Goal: Information Seeking & Learning: Learn about a topic

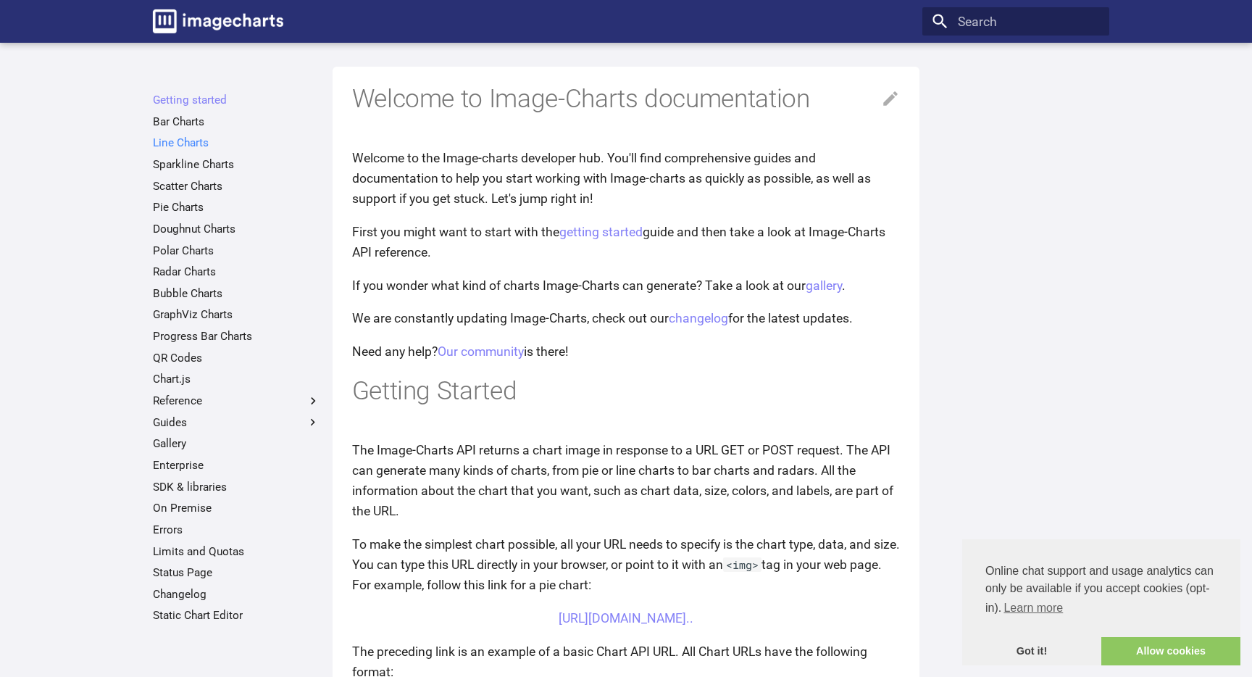
click at [175, 144] on link "Line Charts" at bounding box center [236, 142] width 167 height 14
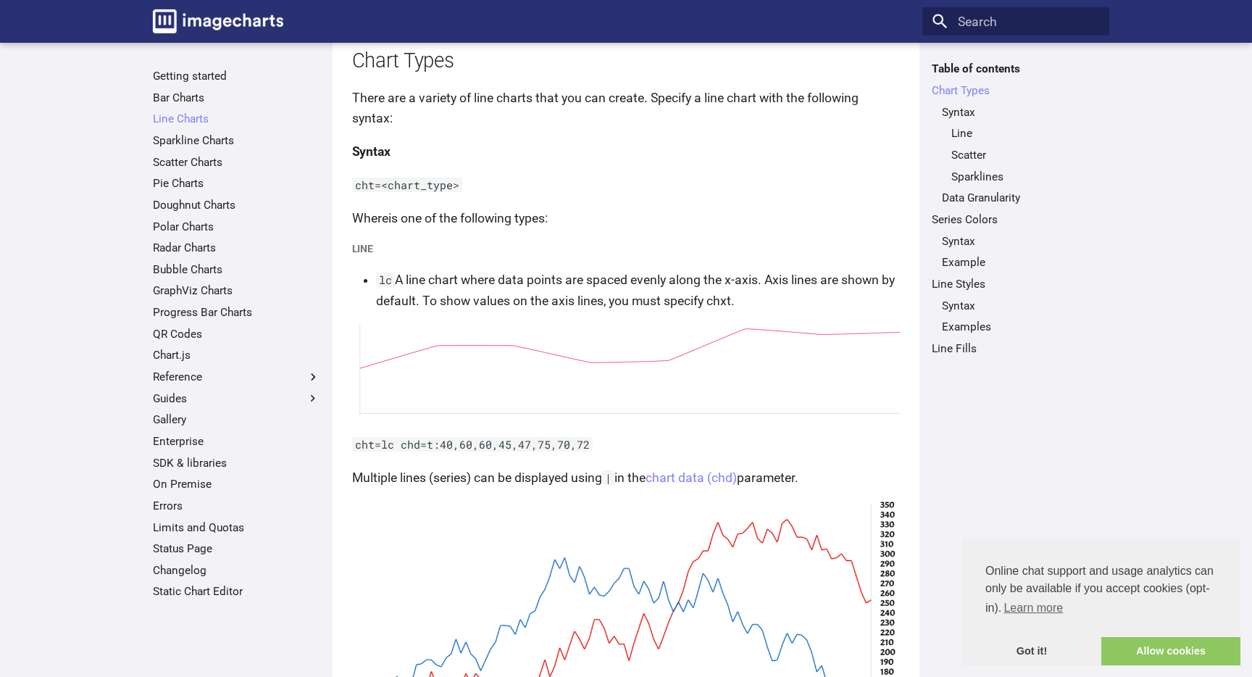
scroll to position [175, 0]
click at [194, 101] on link "Bar Charts" at bounding box center [236, 98] width 167 height 14
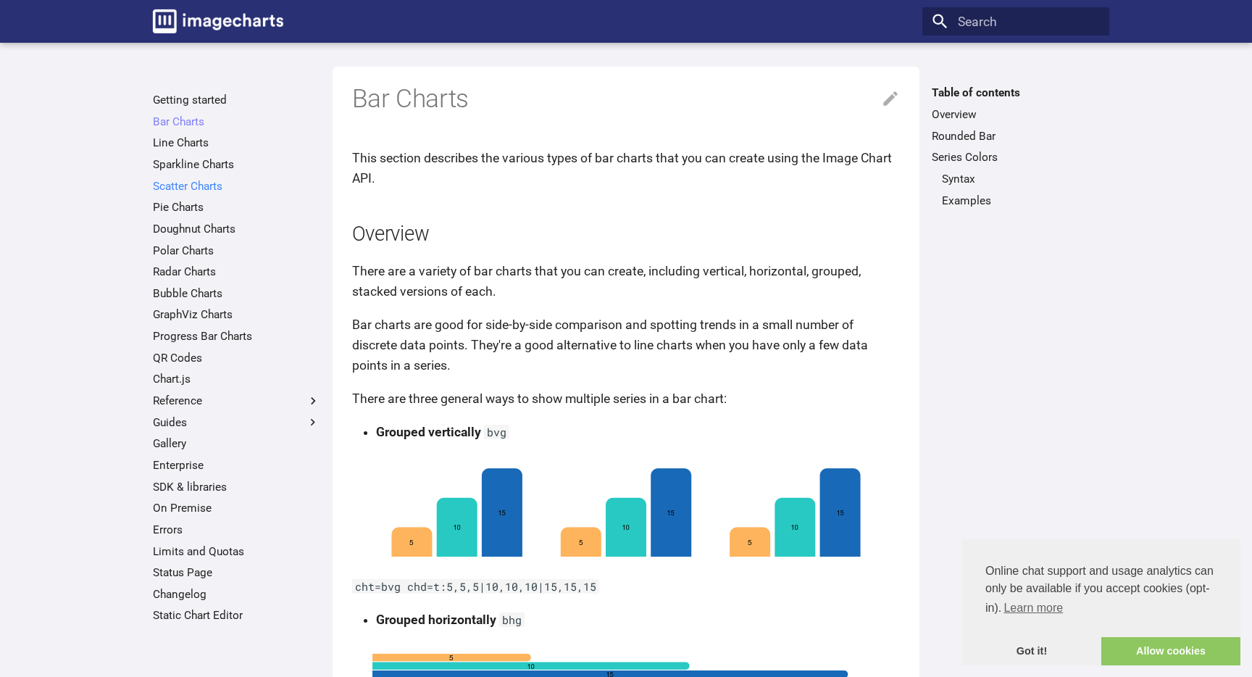
click at [199, 183] on link "Scatter Charts" at bounding box center [236, 186] width 167 height 14
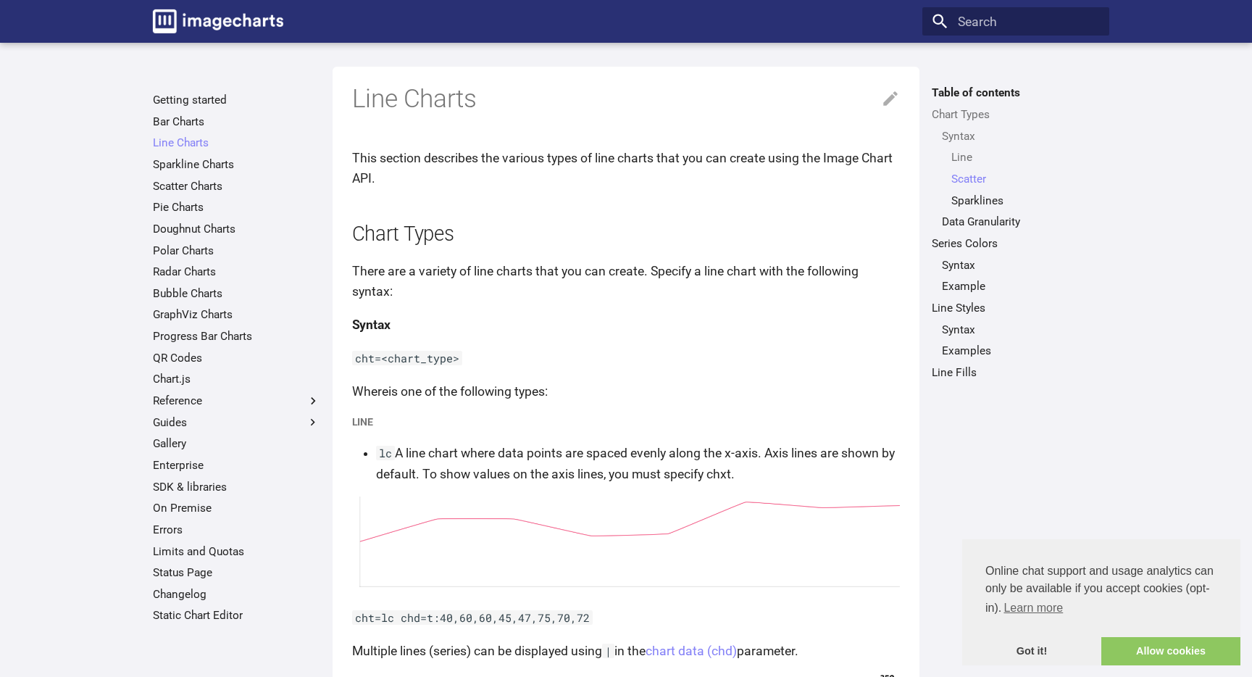
scroll to position [1137, 0]
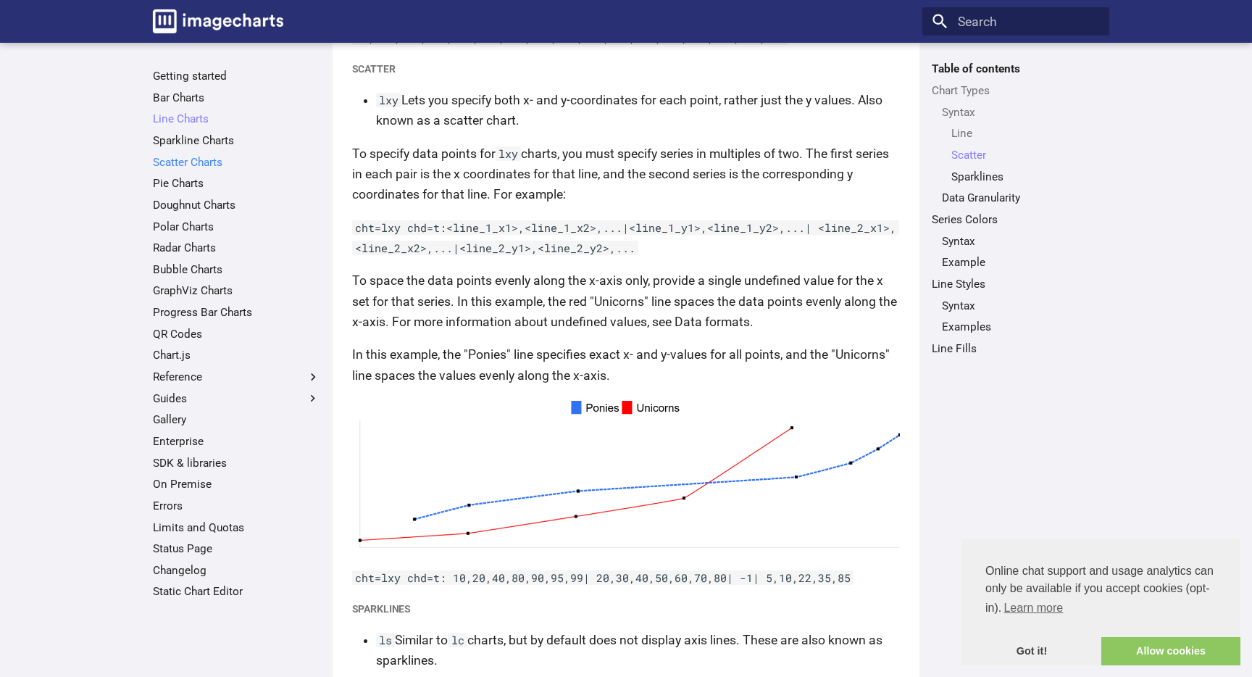
click at [200, 164] on link "Scatter Charts" at bounding box center [236, 162] width 167 height 14
click at [220, 312] on link "Progress Bar Charts" at bounding box center [236, 312] width 167 height 14
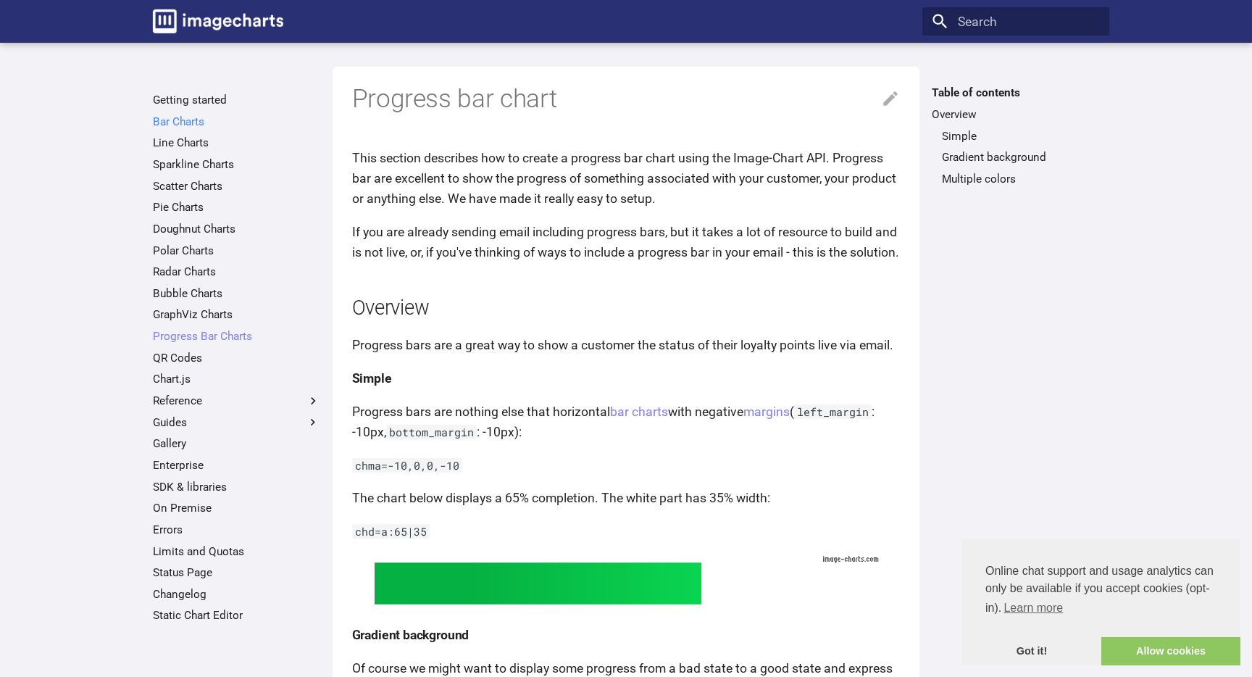
click at [195, 120] on link "Bar Charts" at bounding box center [236, 121] width 167 height 14
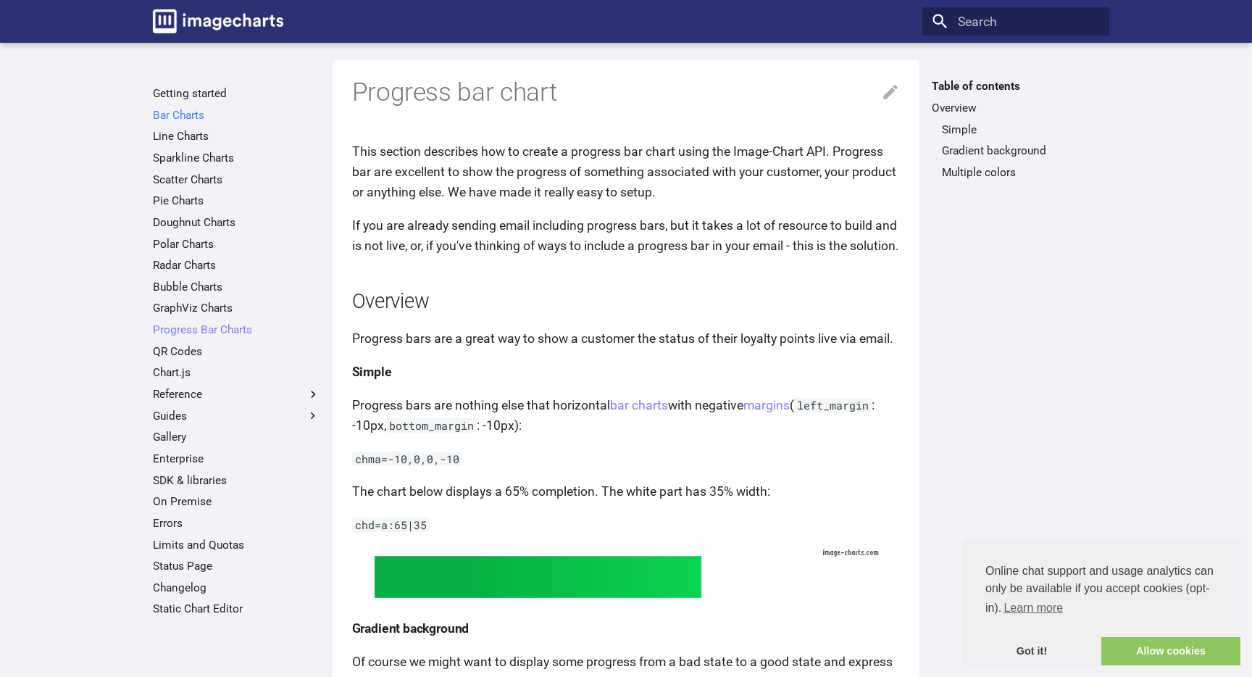
click at [208, 115] on link "Bar Charts" at bounding box center [236, 115] width 167 height 14
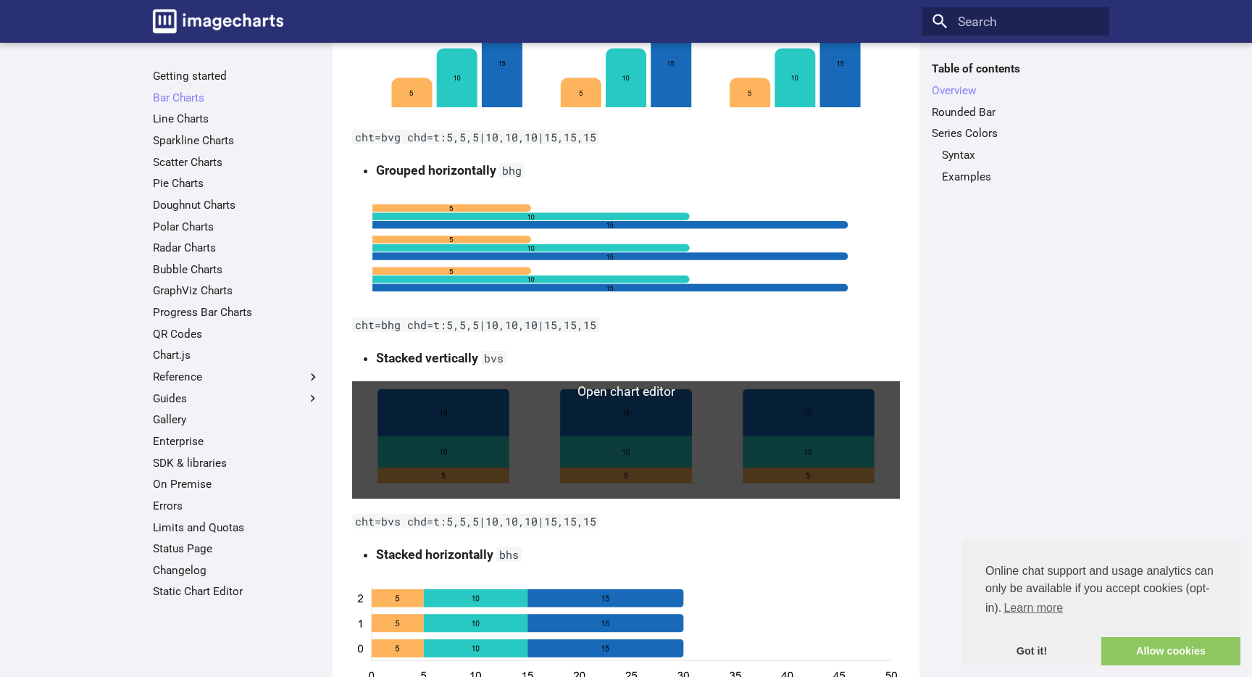
scroll to position [454, 0]
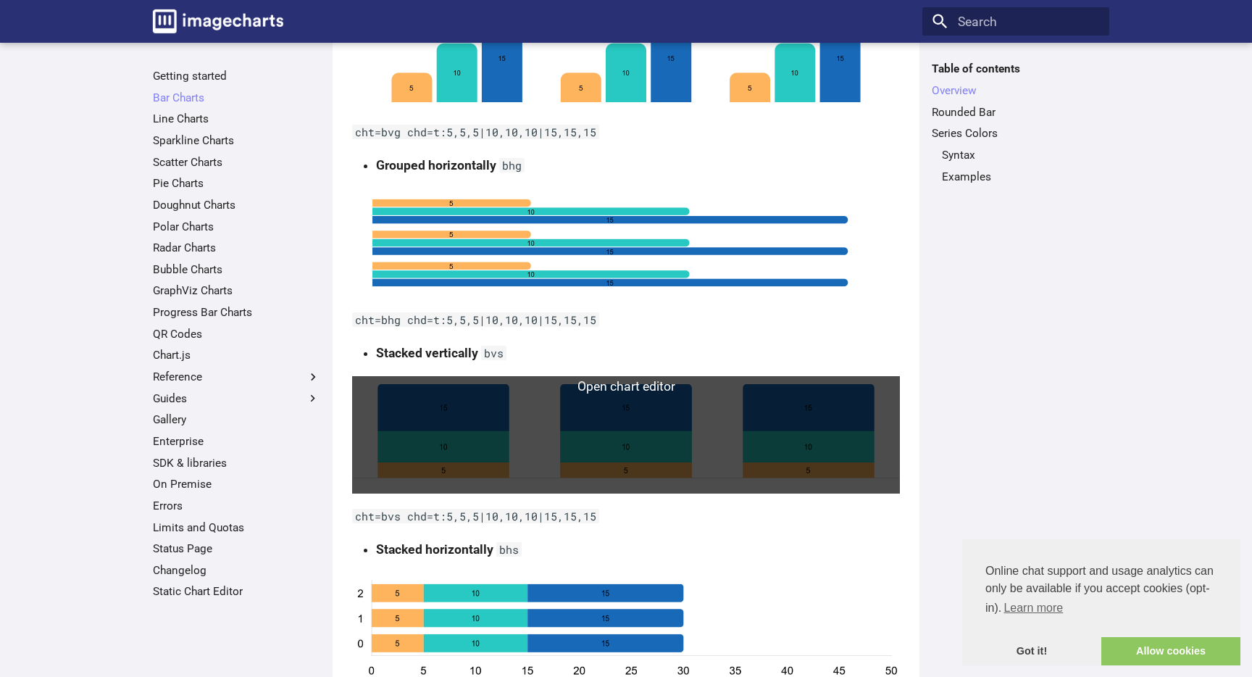
click at [528, 440] on link at bounding box center [626, 434] width 548 height 117
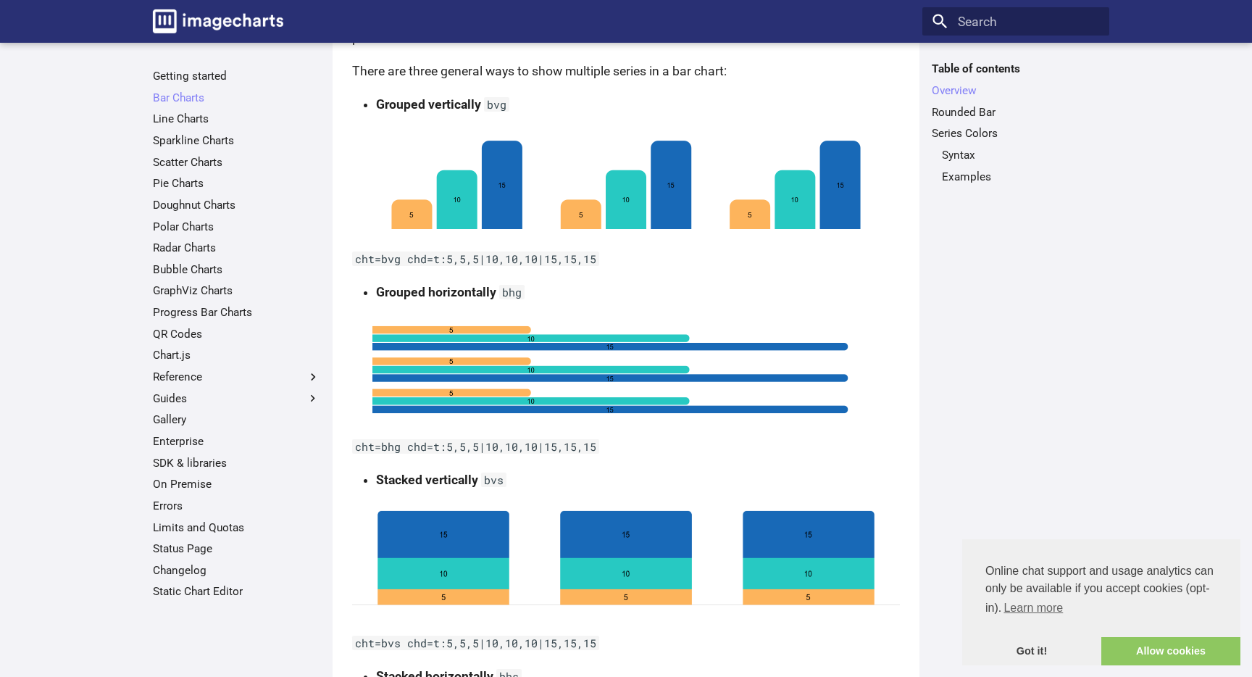
scroll to position [418, 0]
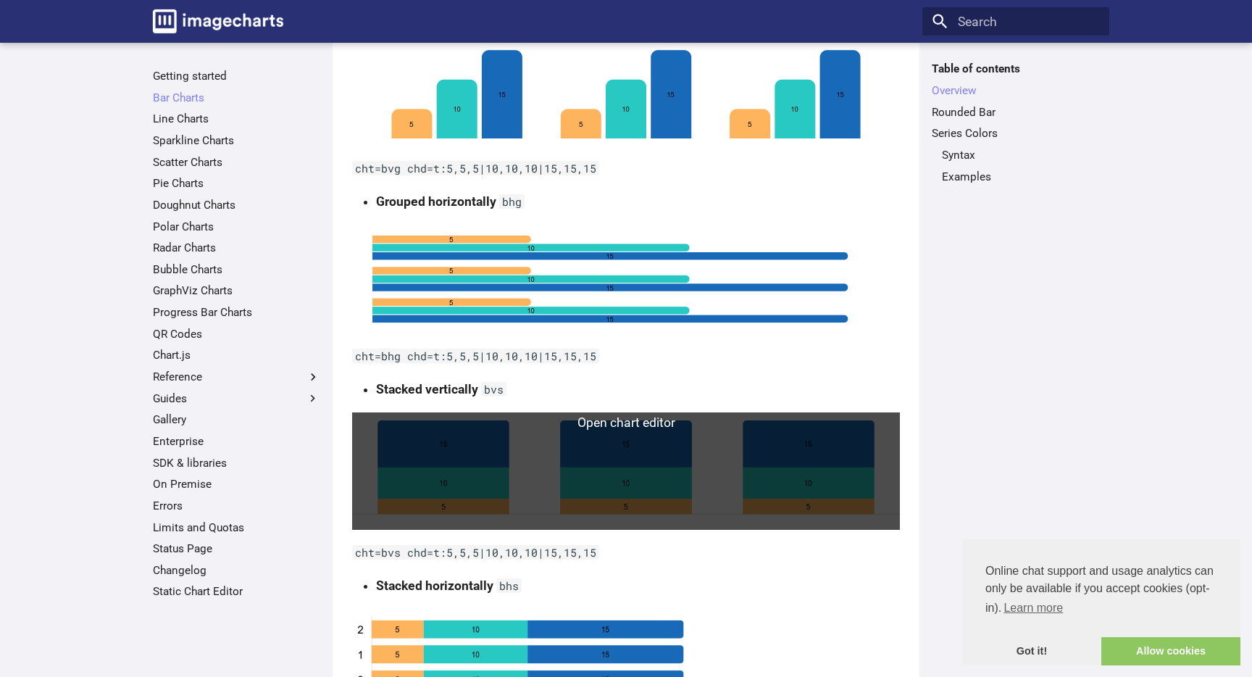
click at [527, 440] on link at bounding box center [626, 470] width 548 height 117
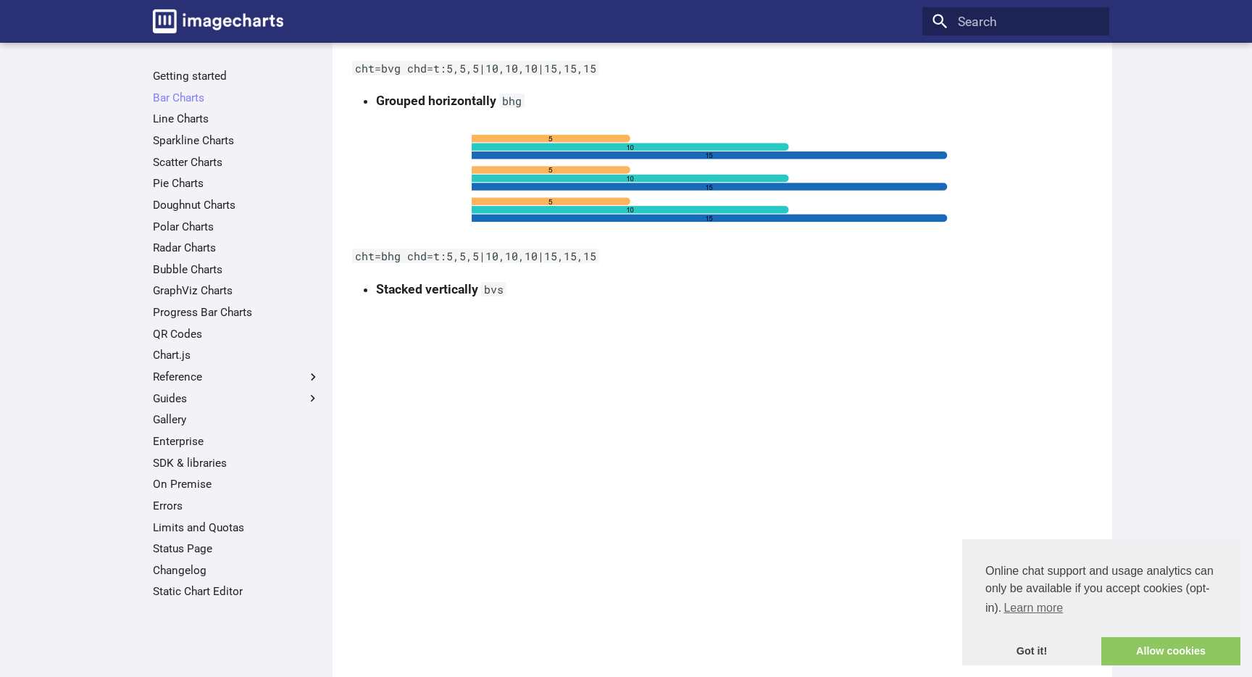
scroll to position [464, 0]
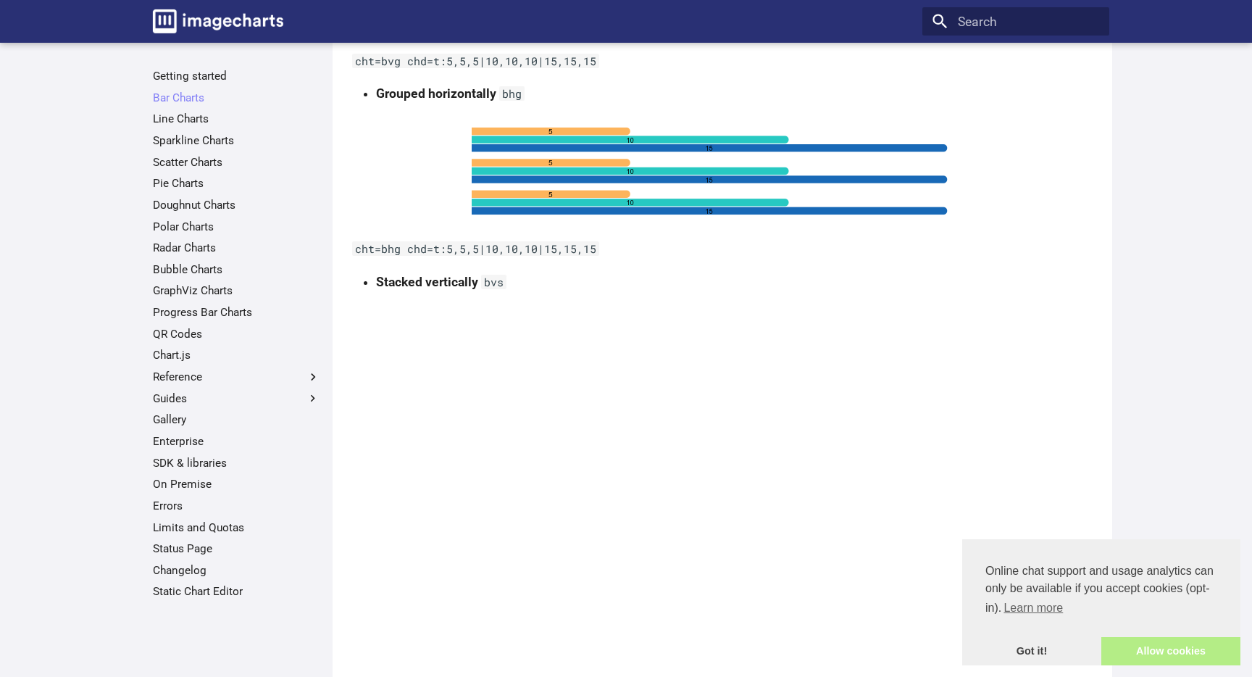
click at [1149, 645] on link "Allow cookies" at bounding box center [1170, 651] width 139 height 29
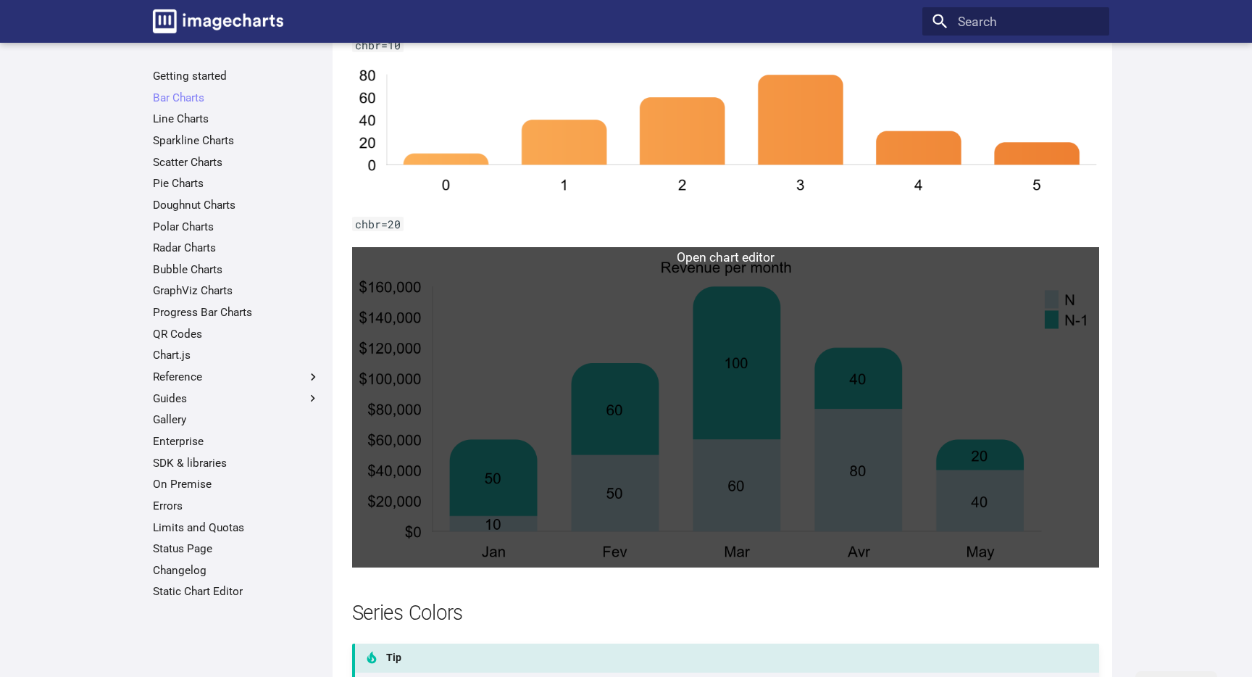
scroll to position [1580, 0]
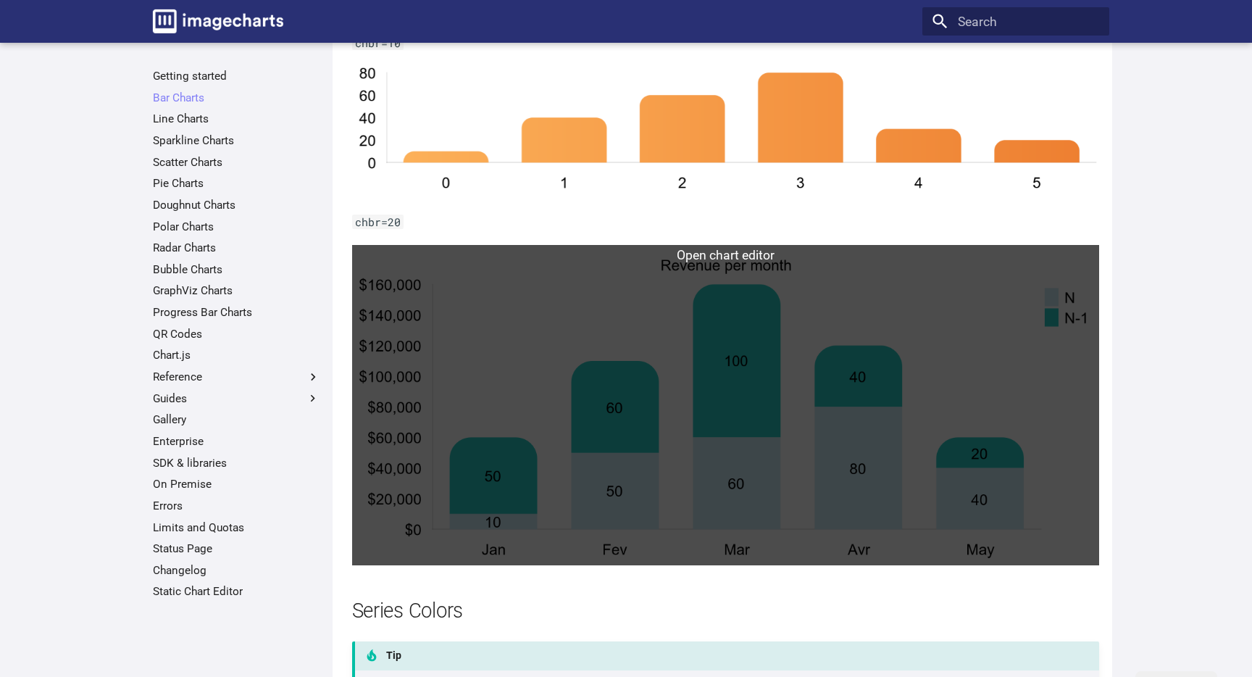
click at [797, 392] on link at bounding box center [726, 405] width 748 height 320
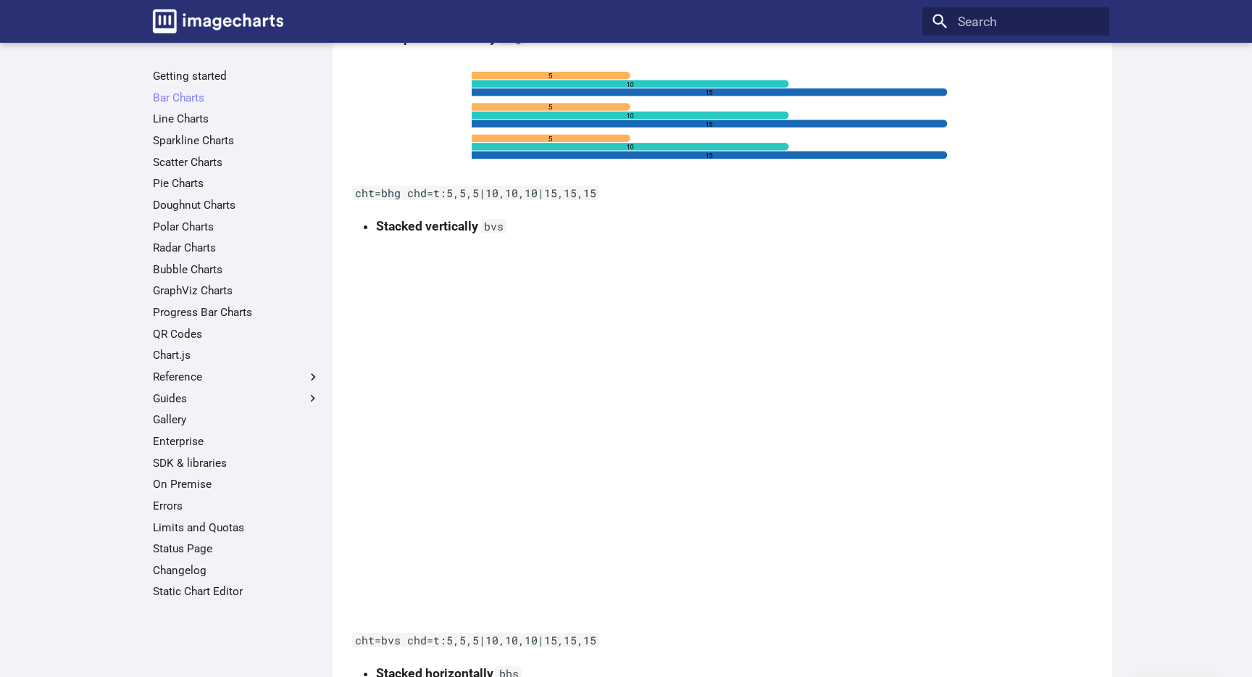
scroll to position [573, 0]
